Goal: Task Accomplishment & Management: Manage account settings

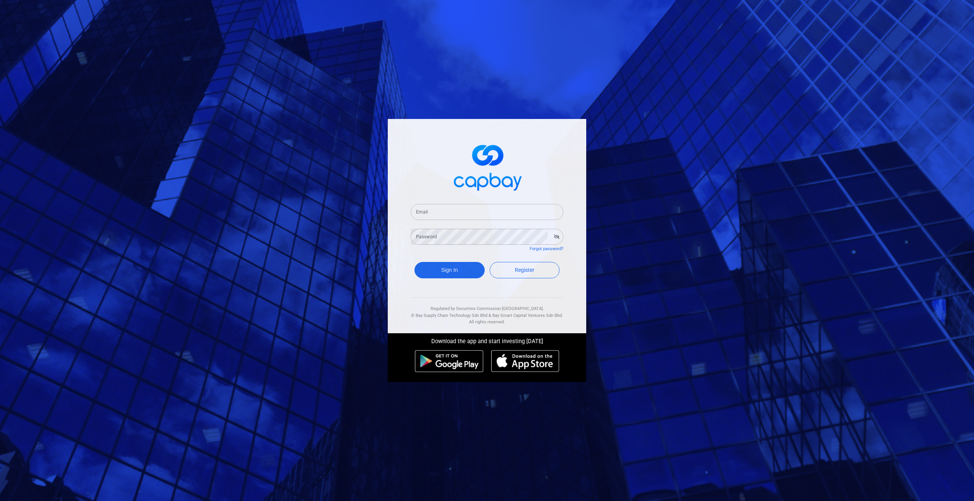
click at [451, 212] on input "Email" at bounding box center [486, 212] width 153 height 16
type input "[EMAIL_ADDRESS][DOMAIN_NAME]"
click at [414, 262] on button "Sign In" at bounding box center [449, 270] width 70 height 16
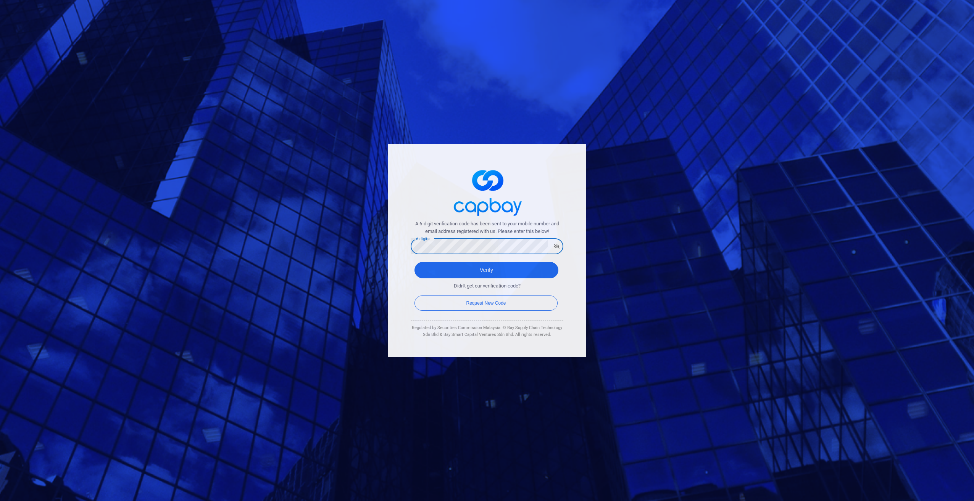
click at [414, 262] on button "Verify" at bounding box center [486, 270] width 144 height 16
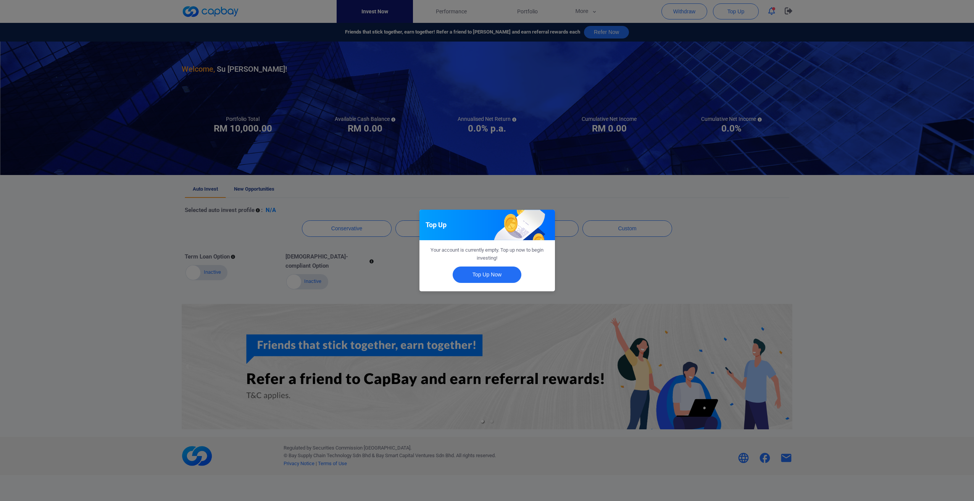
click at [637, 273] on div "Top Up Your account is currently empty. Top up now to begin investing! Top Up N…" at bounding box center [487, 250] width 974 height 501
click at [622, 259] on div "Auto Invest Finish selecting your preferred Auto Invest profile so your portfol…" at bounding box center [487, 250] width 974 height 501
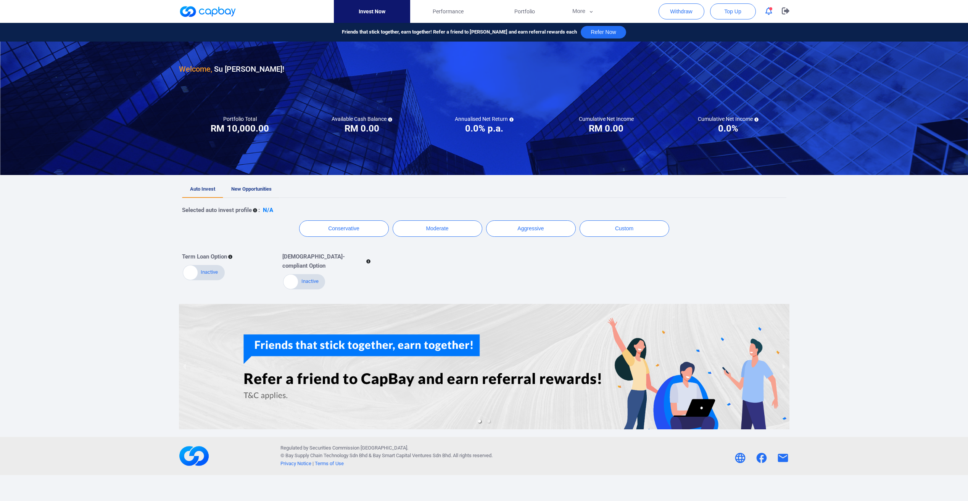
click at [268, 192] on link "New Opportunities" at bounding box center [251, 189] width 56 height 17
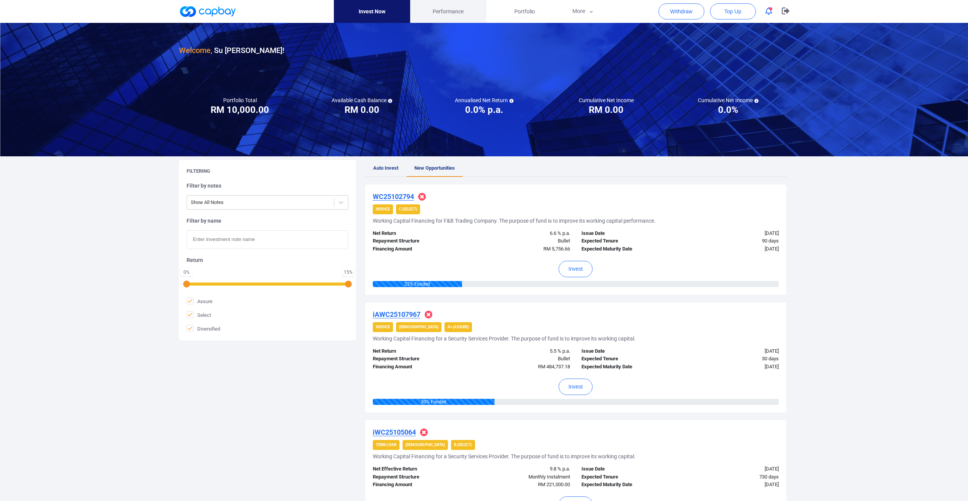
click at [456, 15] on span "Performance" at bounding box center [448, 11] width 31 height 8
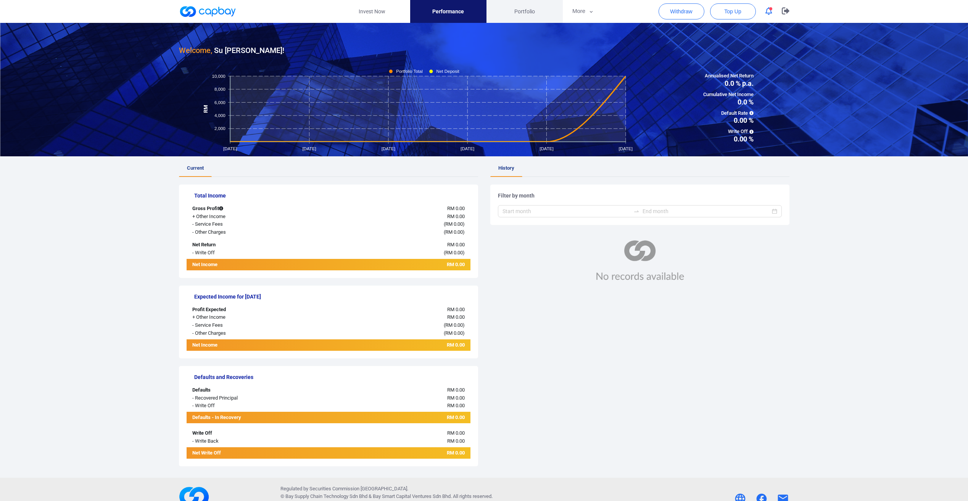
click at [525, 13] on span "Portfolio" at bounding box center [524, 11] width 21 height 8
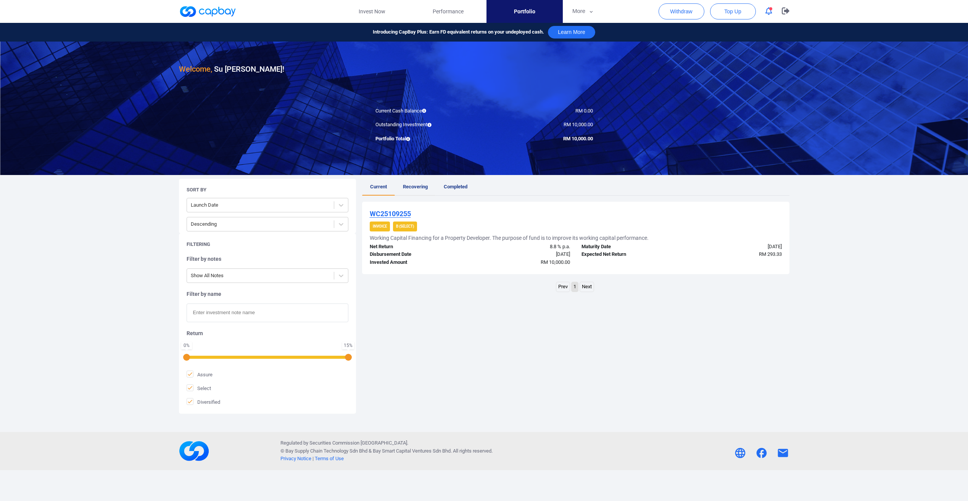
click at [424, 187] on span "Recovering" at bounding box center [415, 187] width 25 height 6
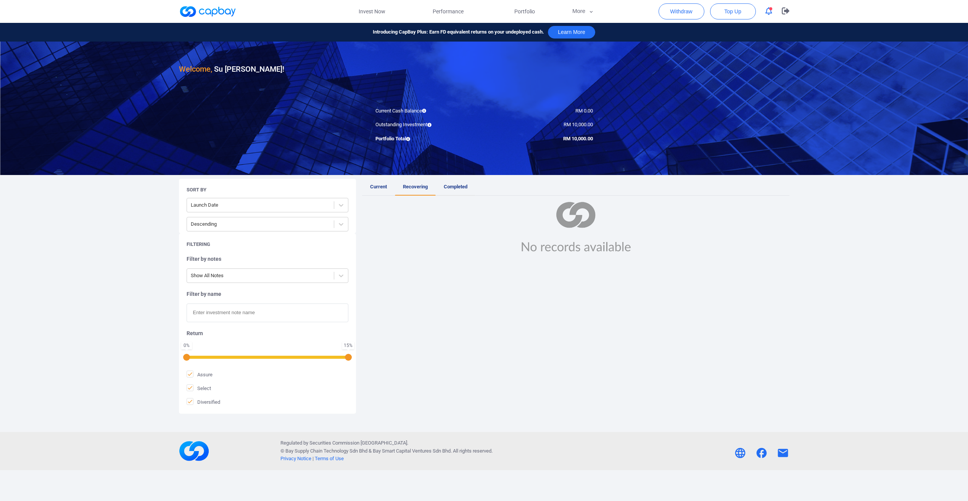
click at [459, 183] on link "Completed" at bounding box center [456, 187] width 40 height 17
click at [379, 185] on span "Current" at bounding box center [378, 187] width 17 height 6
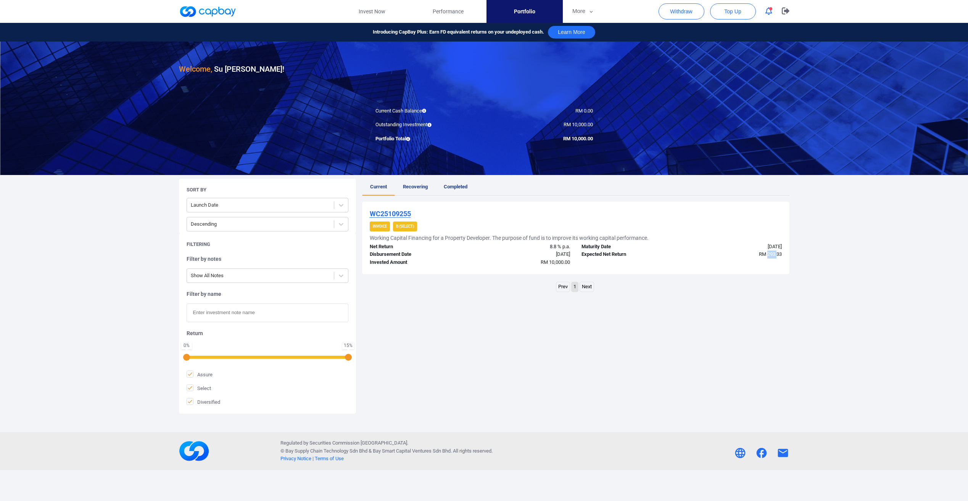
drag, startPoint x: 767, startPoint y: 254, endPoint x: 777, endPoint y: 255, distance: 9.9
click at [777, 255] on span "RM 293.33" at bounding box center [770, 254] width 23 height 6
drag, startPoint x: 777, startPoint y: 255, endPoint x: 762, endPoint y: 267, distance: 18.8
click at [762, 267] on div "WC25109255 Invoice B (Select) Working Capital Financing for a Property Develope…" at bounding box center [575, 238] width 427 height 72
click at [406, 216] on u "WC25109255" at bounding box center [390, 214] width 41 height 8
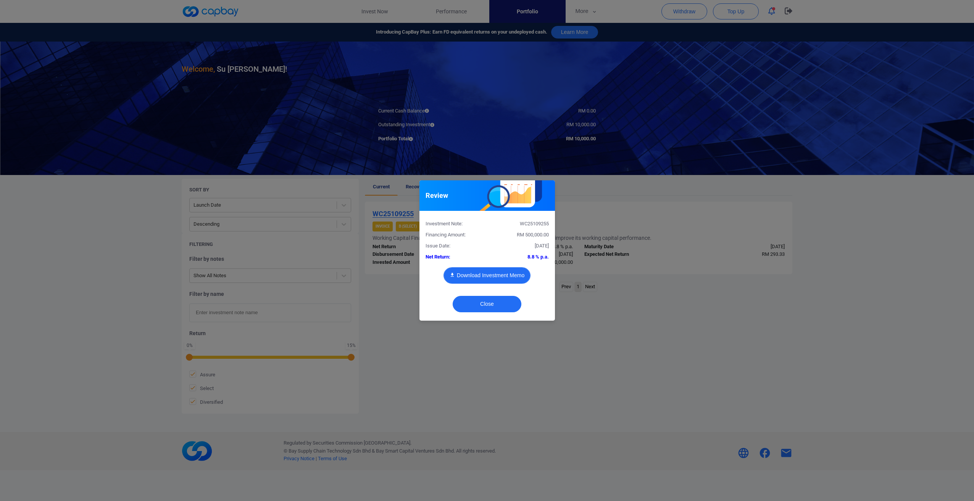
click at [483, 274] on button "Download Investment Memo" at bounding box center [486, 275] width 87 height 16
click at [486, 303] on button "Close" at bounding box center [486, 304] width 69 height 16
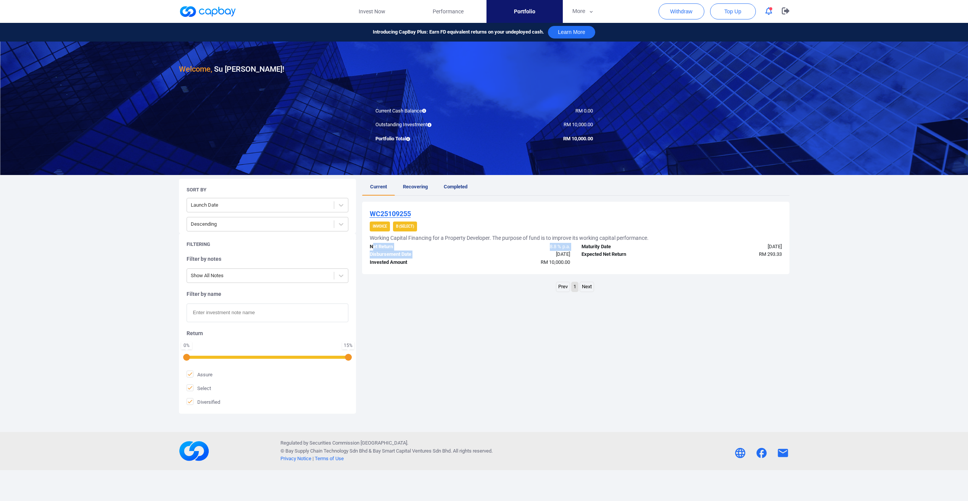
drag, startPoint x: 373, startPoint y: 248, endPoint x: 473, endPoint y: 252, distance: 99.3
click at [473, 252] on div "Net Return 8.8 % p.a. Disbursement Date [DATE] Invested Amount RM 10,000.00" at bounding box center [470, 255] width 212 height 24
click at [473, 252] on div "[DATE]" at bounding box center [523, 255] width 106 height 8
click at [375, 185] on span "Current" at bounding box center [378, 187] width 17 height 6
click at [462, 10] on span "Performance" at bounding box center [448, 11] width 31 height 8
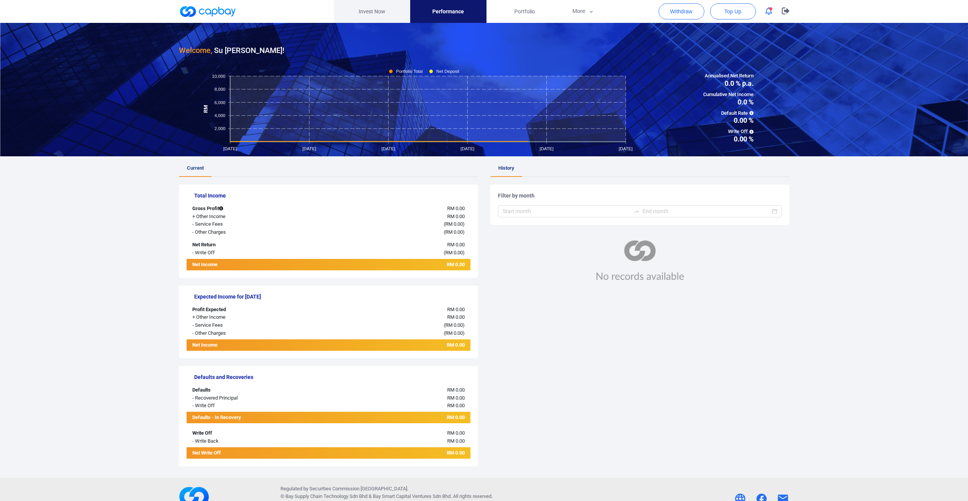
click at [384, 8] on link "Invest Now" at bounding box center [372, 11] width 76 height 23
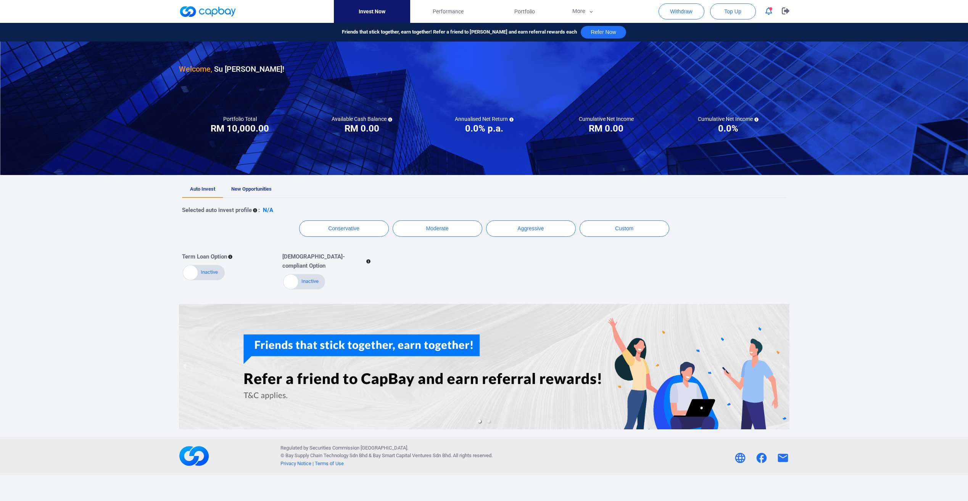
click at [242, 198] on div "Selected auto invest profile : N/A Conservative Moderate Aggressive Custom Term…" at bounding box center [484, 244] width 604 height 92
click at [244, 189] on span "New Opportunities" at bounding box center [251, 189] width 40 height 6
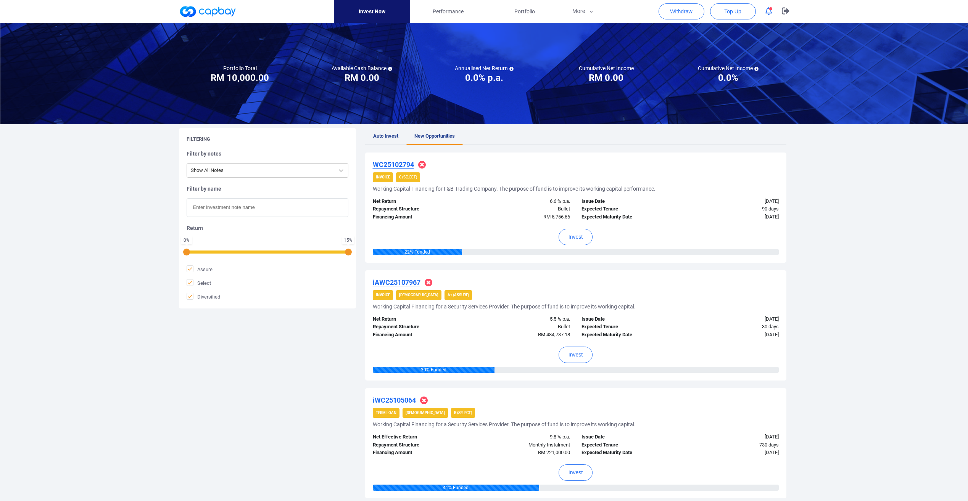
scroll to position [76, 0]
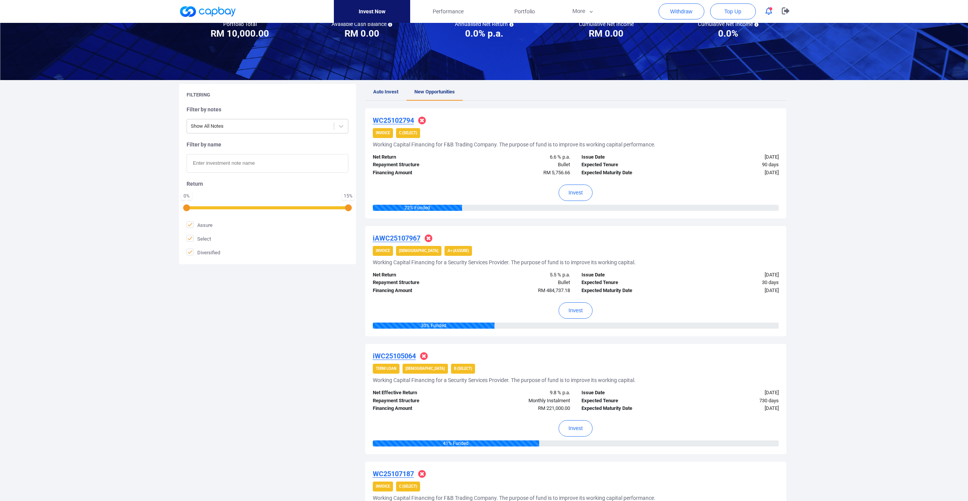
click at [409, 357] on u "iWC25105064" at bounding box center [394, 356] width 43 height 8
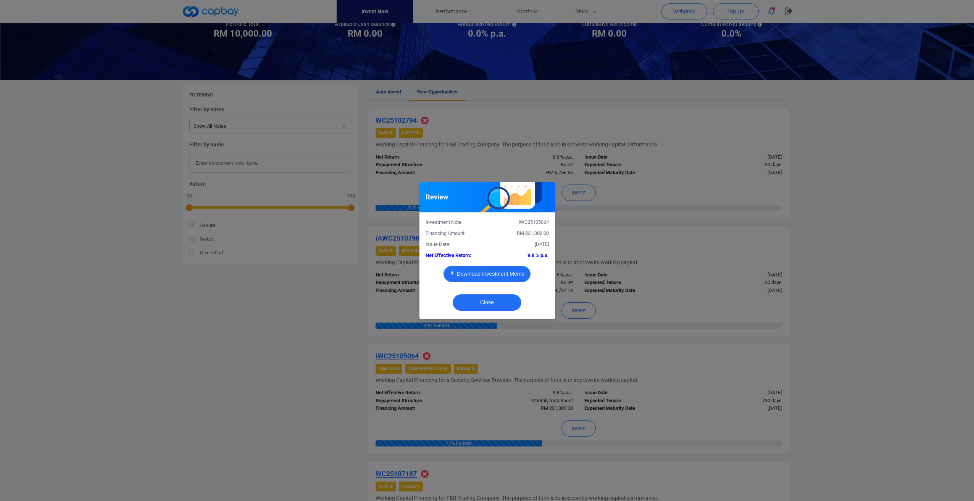
click at [492, 266] on button "Download Investment Memo" at bounding box center [486, 274] width 87 height 16
click at [482, 303] on button "Close" at bounding box center [486, 303] width 69 height 16
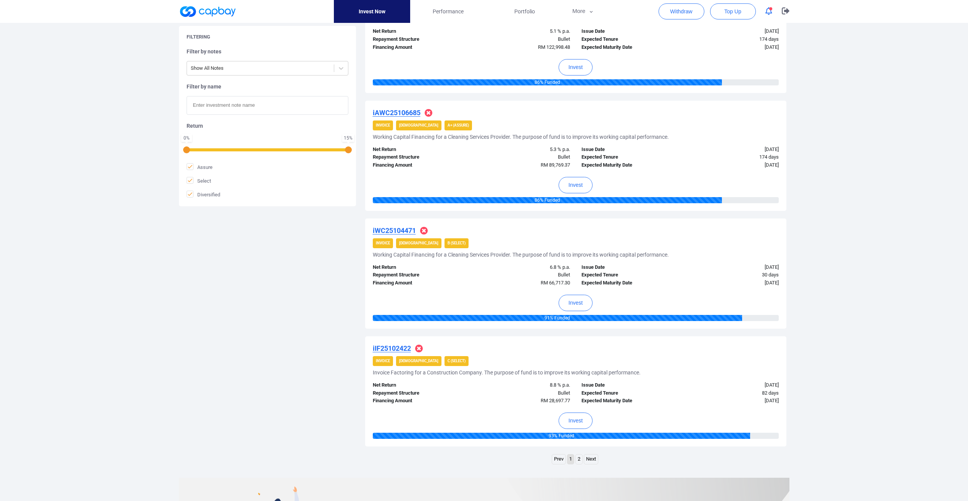
scroll to position [954, 0]
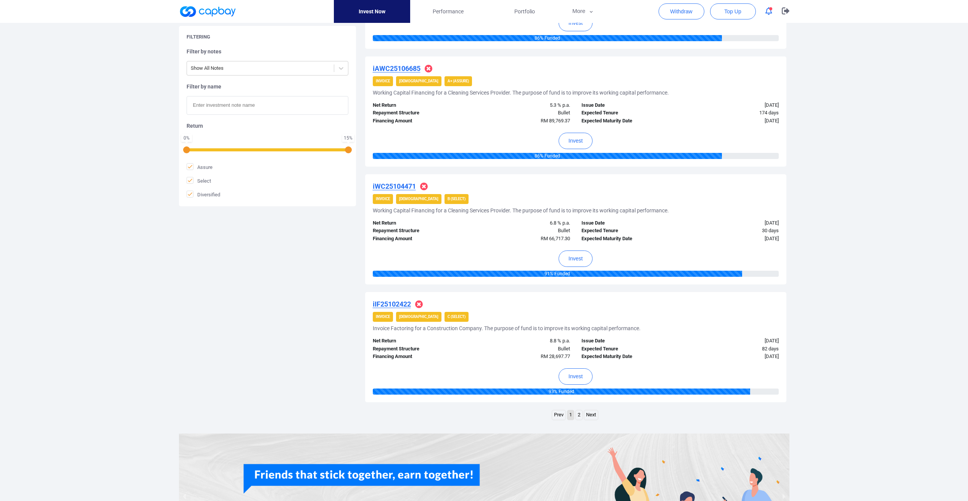
click at [391, 304] on u "iIF25102422" at bounding box center [392, 304] width 38 height 8
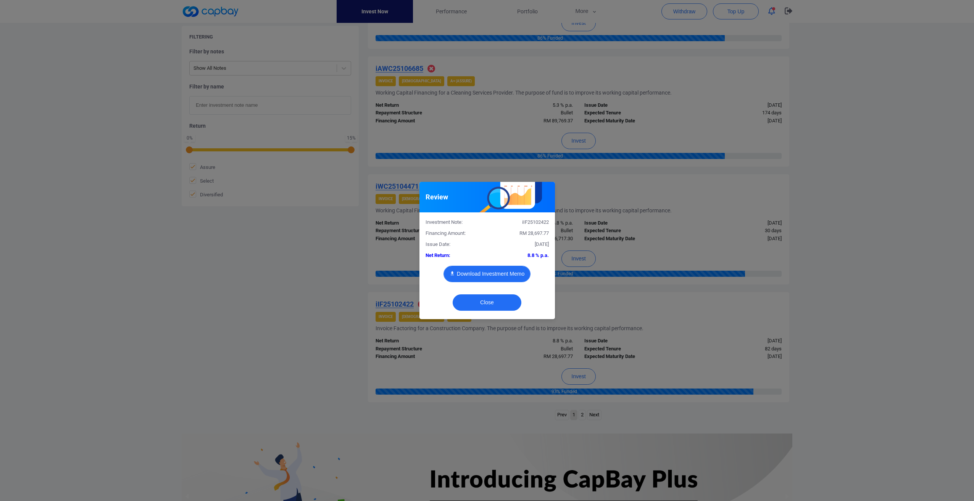
click at [486, 276] on button "Download Investment Memo" at bounding box center [486, 274] width 87 height 16
click at [470, 302] on button "Close" at bounding box center [486, 303] width 69 height 16
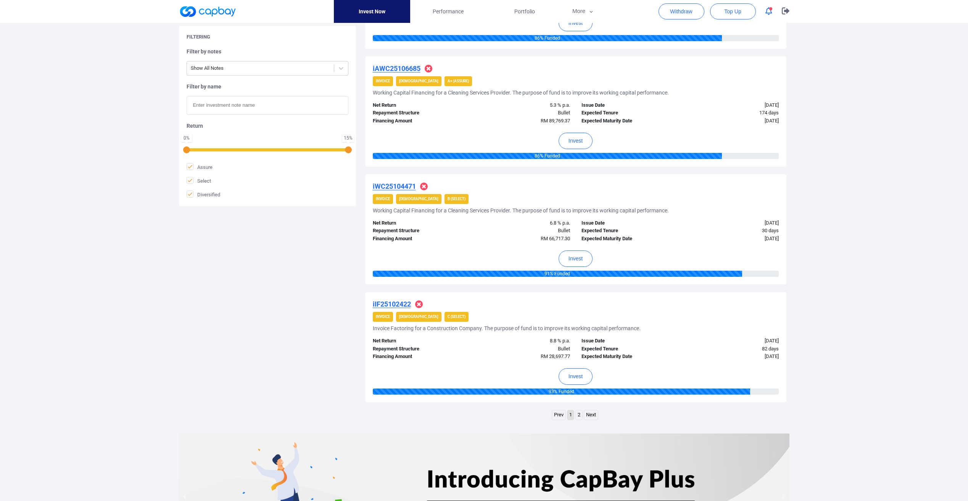
click at [580, 414] on link "2" at bounding box center [579, 415] width 6 height 10
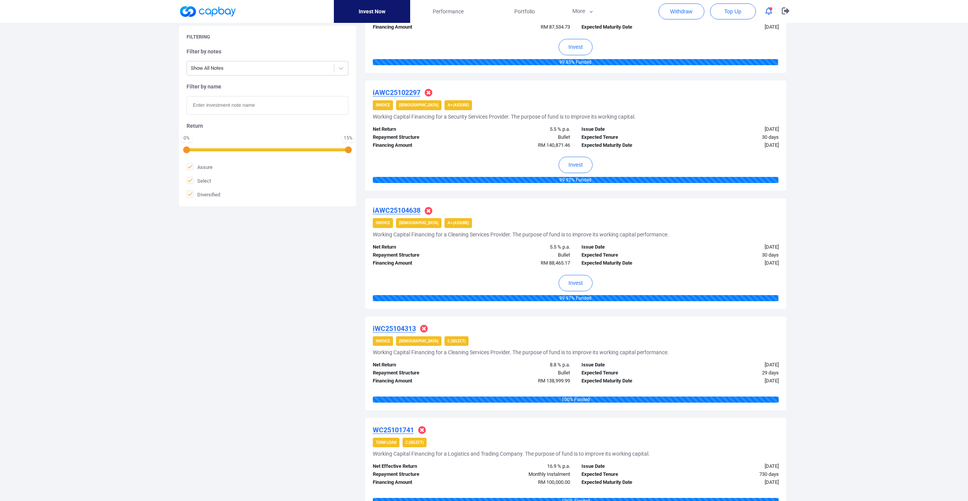
scroll to position [496, 0]
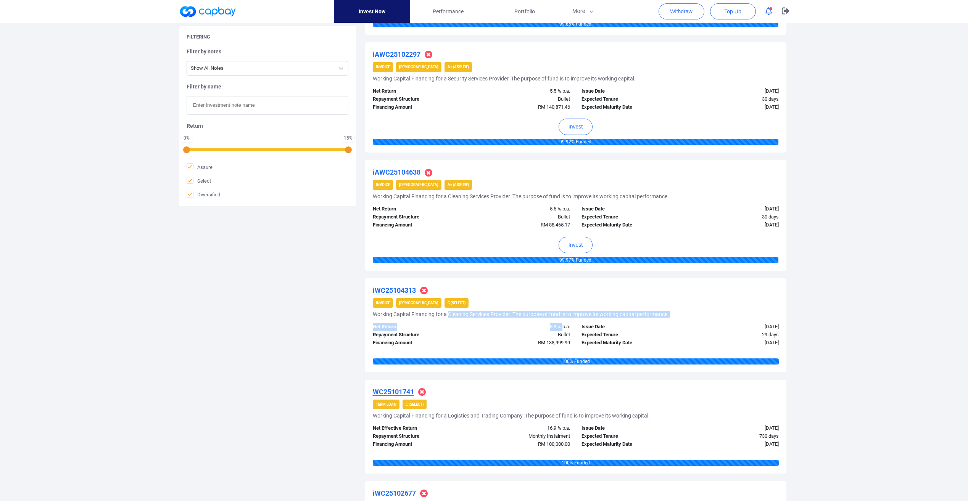
drag, startPoint x: 449, startPoint y: 312, endPoint x: 562, endPoint y: 322, distance: 112.6
click at [562, 322] on div "iWC25104313 Invoice Shariah C (Select) Working Capital Financing for a Cleaning…" at bounding box center [575, 325] width 421 height 94
drag, startPoint x: 562, startPoint y: 322, endPoint x: 494, endPoint y: 328, distance: 68.2
click at [494, 328] on div "8.8 % p.a." at bounding box center [523, 327] width 105 height 8
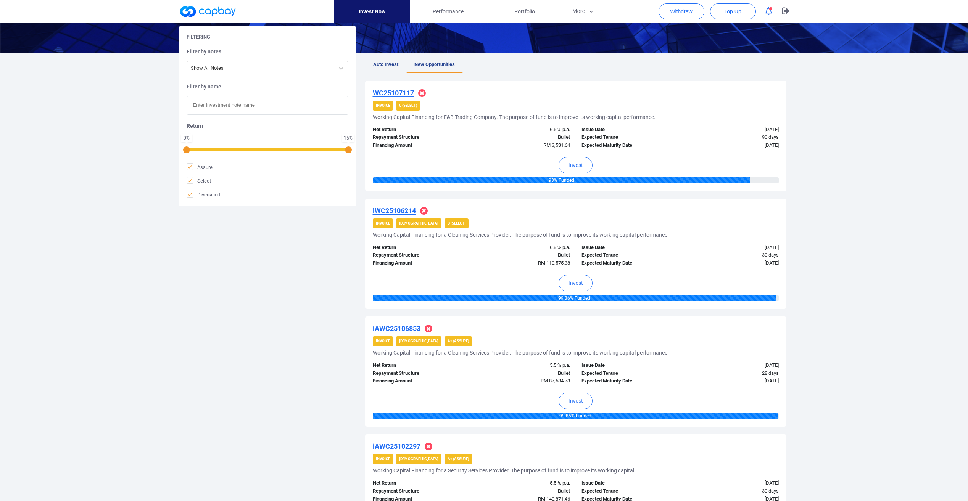
scroll to position [0, 0]
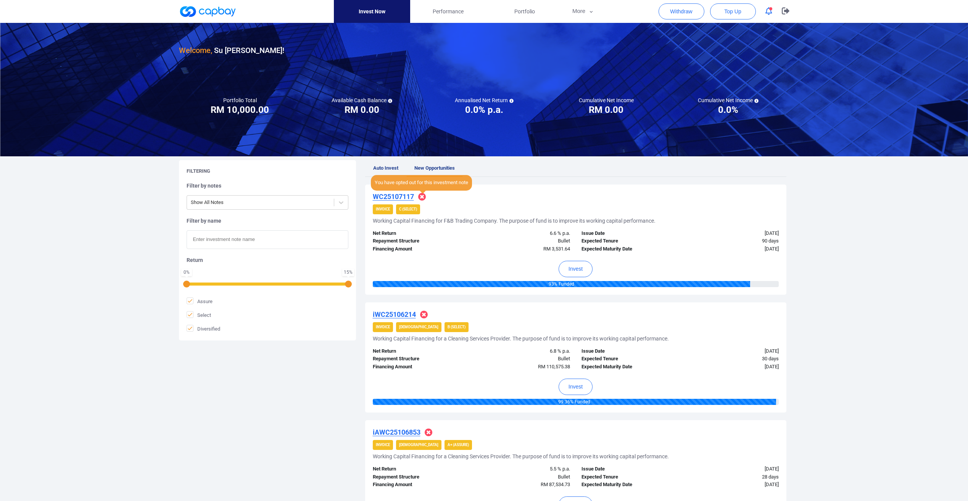
click at [425, 196] on icon at bounding box center [422, 197] width 8 height 8
click at [423, 198] on icon at bounding box center [422, 197] width 8 height 8
click at [398, 166] on span "Auto Invest" at bounding box center [385, 168] width 25 height 6
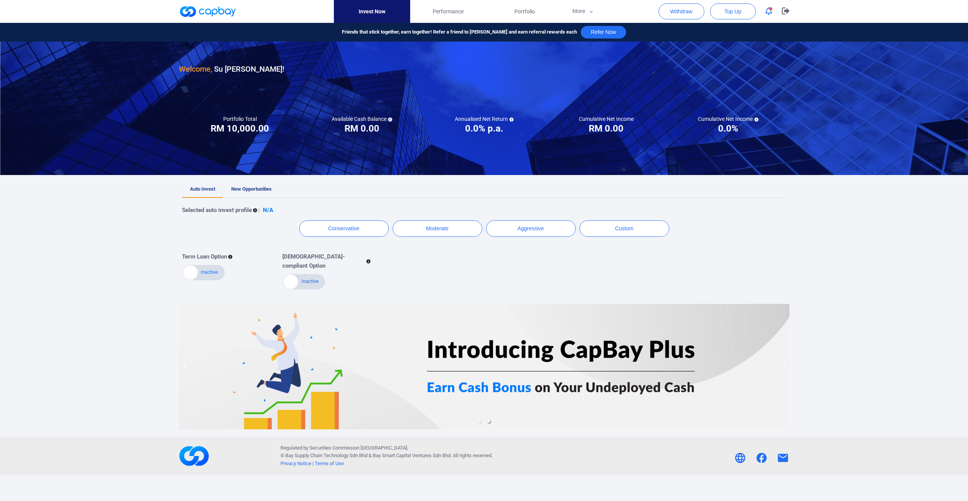
click at [249, 189] on span "New Opportunities" at bounding box center [251, 189] width 40 height 6
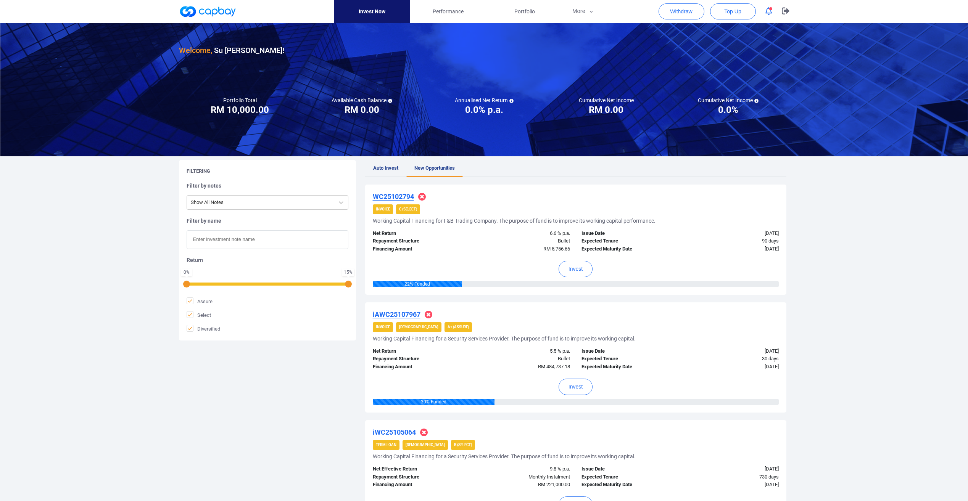
click at [510, 101] on icon at bounding box center [511, 101] width 4 height 4
click at [757, 100] on icon at bounding box center [756, 101] width 4 height 4
click at [602, 97] on h5 "Cumulative Net Income" at bounding box center [606, 100] width 55 height 7
click at [444, 16] on span "Performance" at bounding box center [448, 11] width 31 height 8
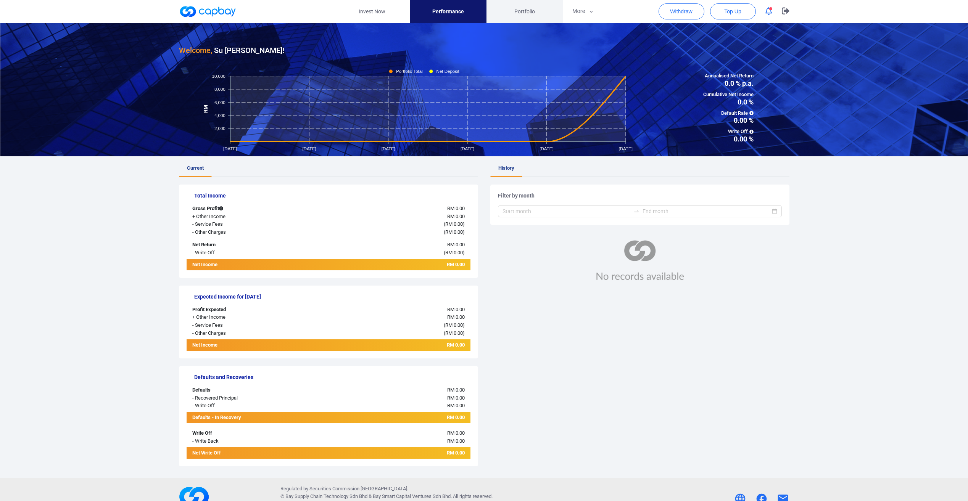
click at [504, 8] on link "Portfolio" at bounding box center [524, 11] width 76 height 23
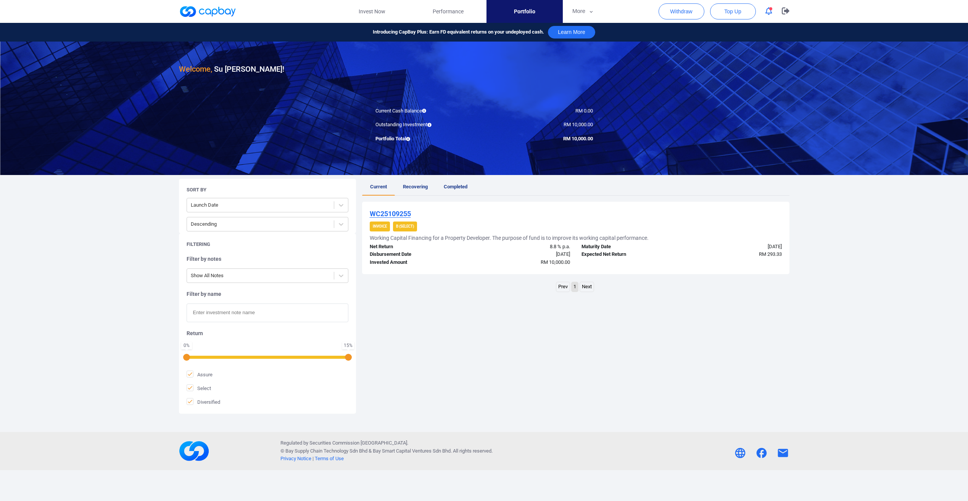
click at [610, 5] on nav "Invest Now Performance Portfolio More Transaction My Statements My Profile FAQs…" at bounding box center [469, 11] width 610 height 23
drag, startPoint x: 610, startPoint y: 5, endPoint x: 583, endPoint y: 10, distance: 27.9
click at [583, 10] on button "More" at bounding box center [583, 11] width 41 height 23
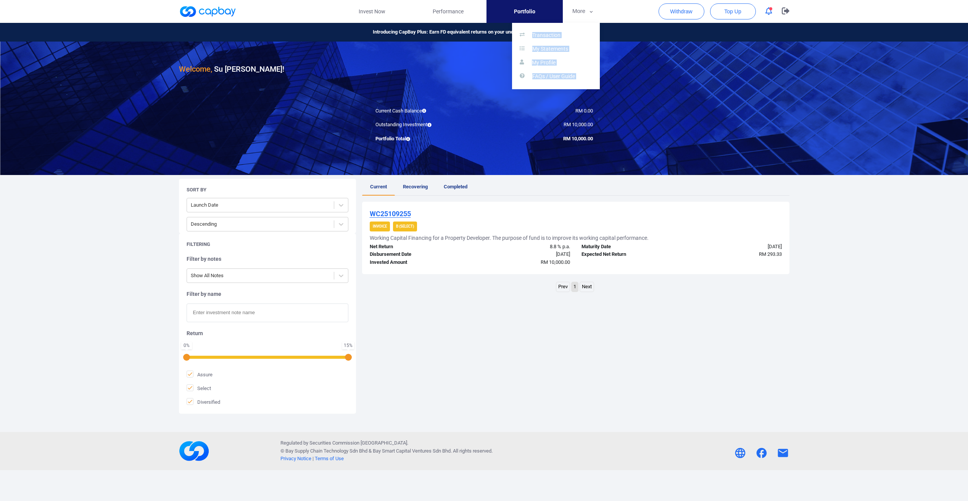
click at [839, 104] on button "button" at bounding box center [484, 250] width 968 height 501
